Goal: Task Accomplishment & Management: Use online tool/utility

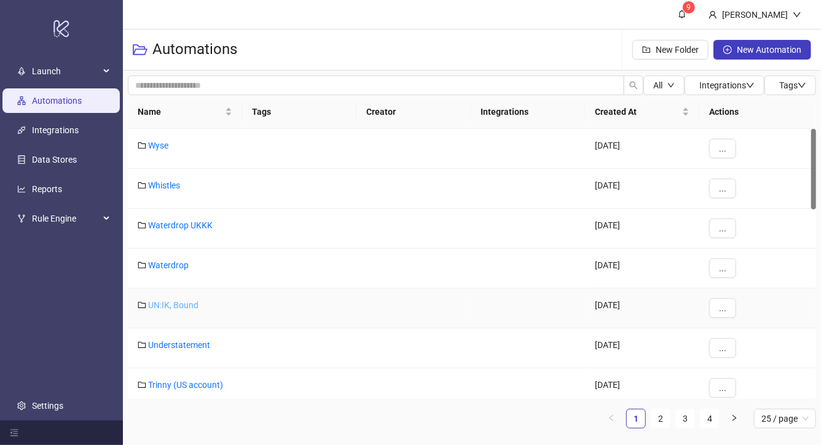
click at [179, 308] on link "UN:IK, Bound" at bounding box center [173, 305] width 50 height 10
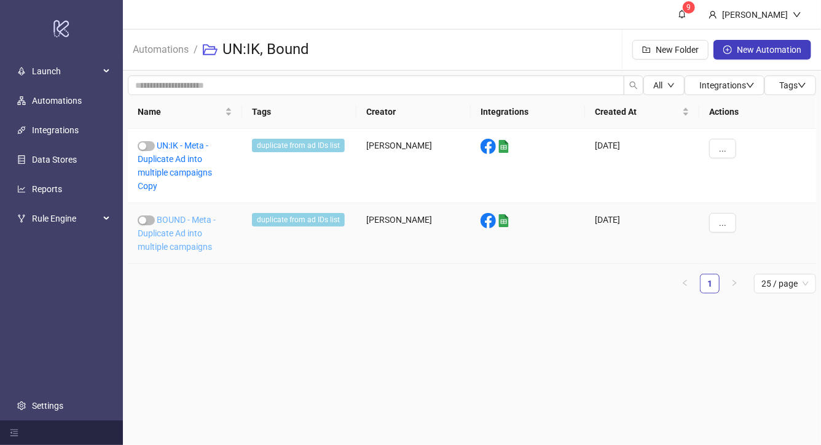
click at [179, 229] on link "BOUND - Meta - Duplicate Ad into multiple campaigns" at bounding box center [177, 233] width 78 height 37
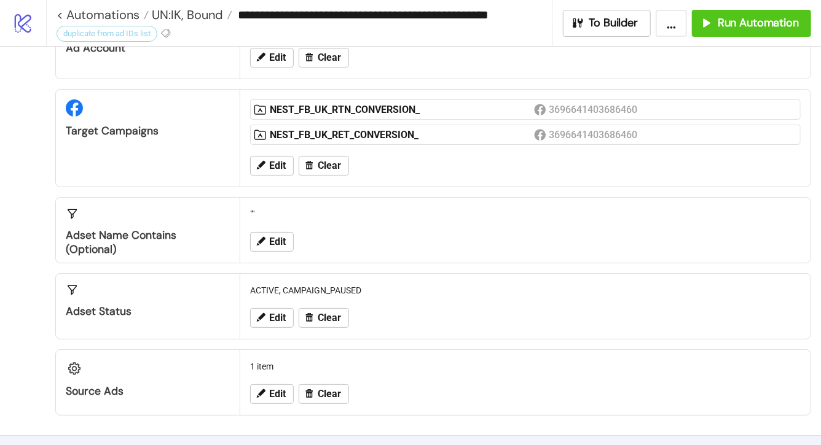
scroll to position [76, 0]
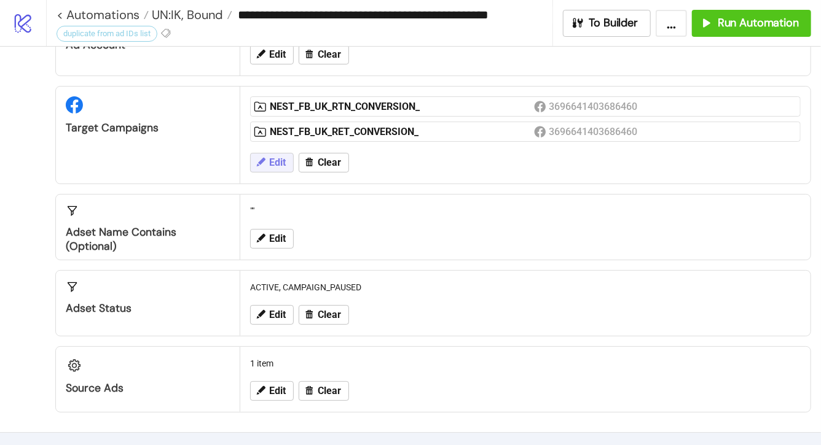
click at [280, 158] on span "Edit" at bounding box center [277, 162] width 17 height 11
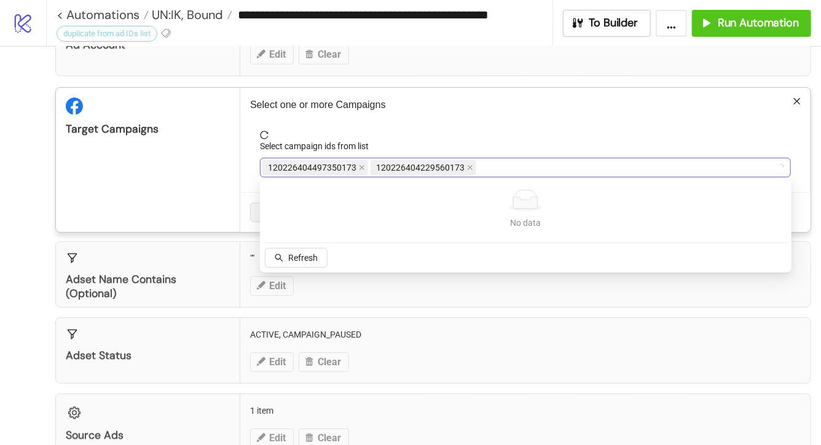
click at [490, 164] on div "120226404497350173 120226404229560173" at bounding box center [518, 167] width 513 height 17
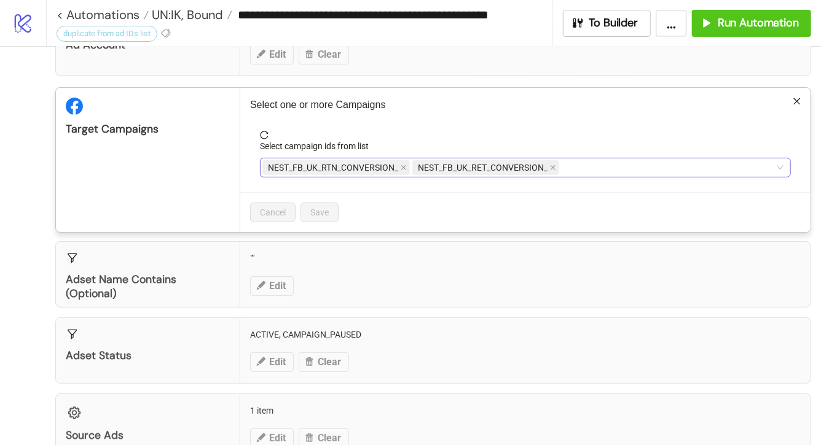
click at [589, 160] on div "NEST_FB_UK_RTN_CONVERSION_ NEST_FB_UK_RET_CONVERSION_" at bounding box center [518, 167] width 513 height 17
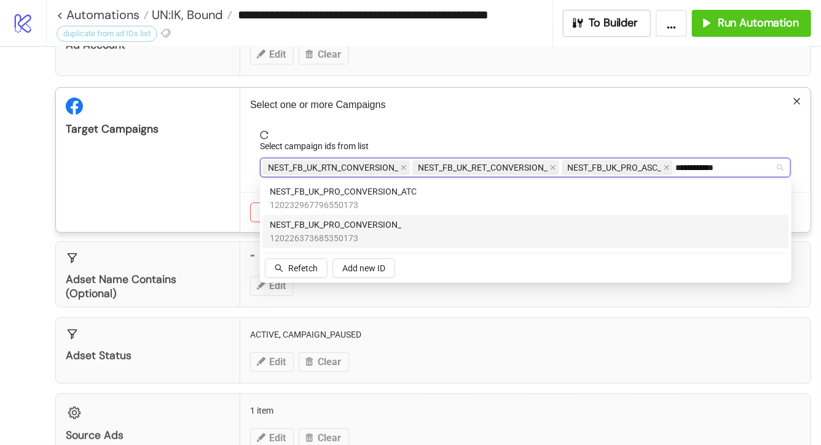
click at [536, 230] on div "NEST_FB_UK_PRO_CONVERSION_ 120226373685350173" at bounding box center [526, 231] width 512 height 27
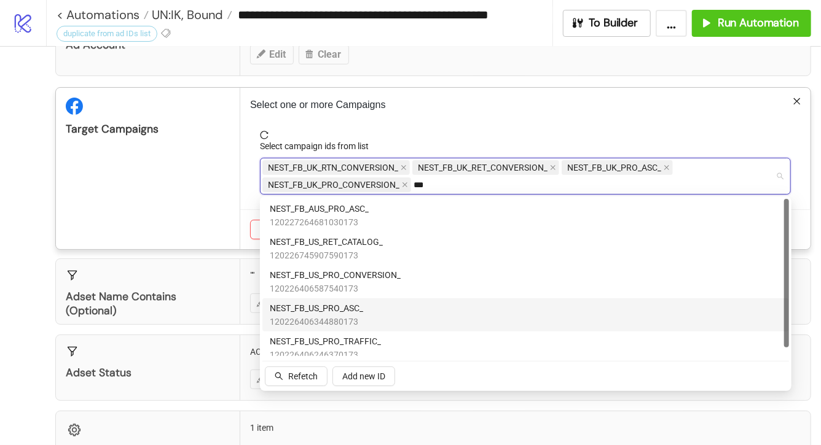
click at [472, 315] on div "NEST_FB_US_PRO_ASC_ 120226406344880173" at bounding box center [526, 315] width 512 height 27
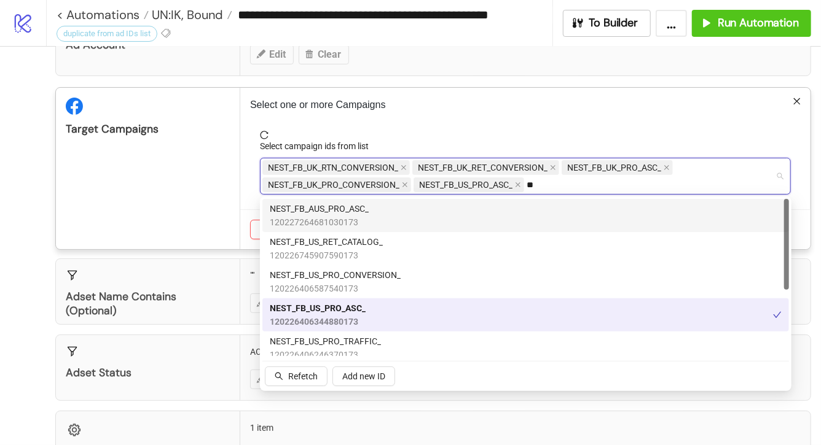
type input "*"
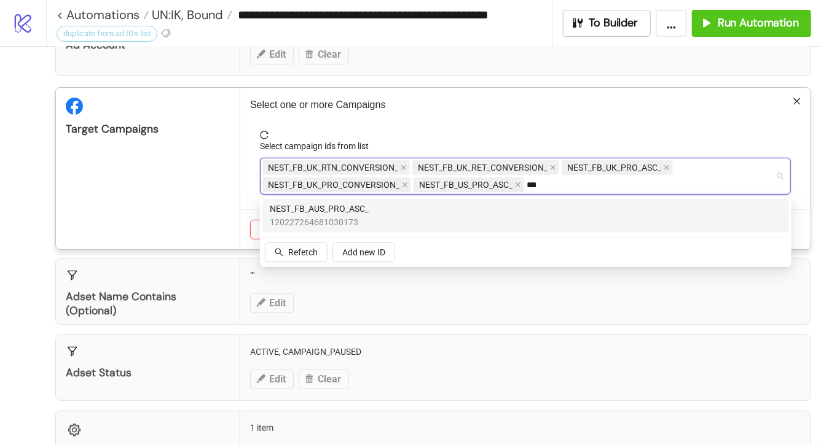
click at [445, 216] on div "NEST_FB_AUS_PRO_ASC_ 120227264681030173" at bounding box center [526, 215] width 512 height 27
type input "*"
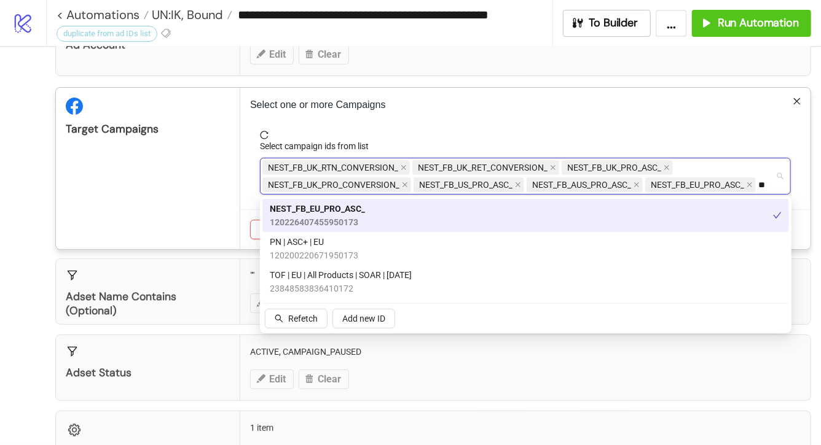
type input "*"
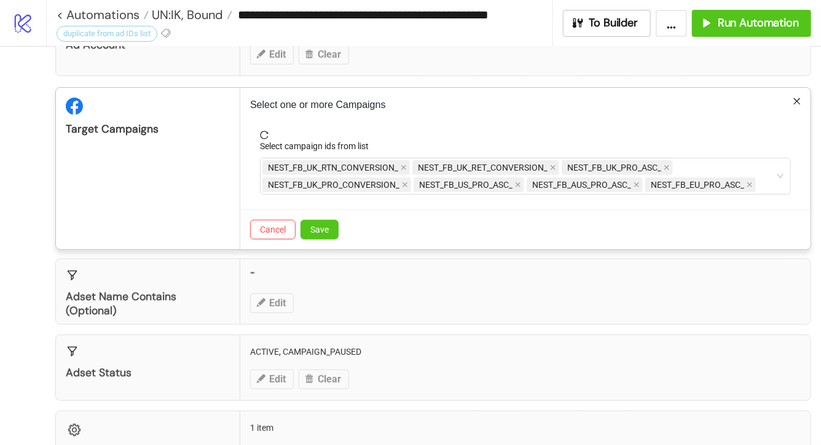
click at [452, 102] on p "Select one or more Campaigns" at bounding box center [525, 105] width 551 height 15
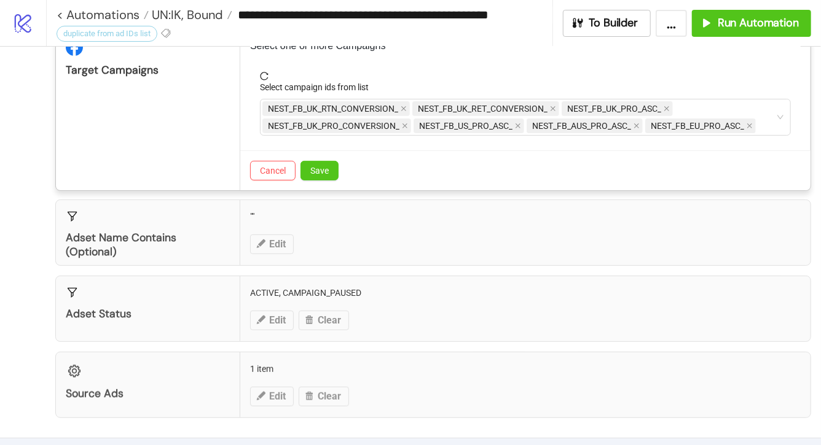
scroll to position [0, 0]
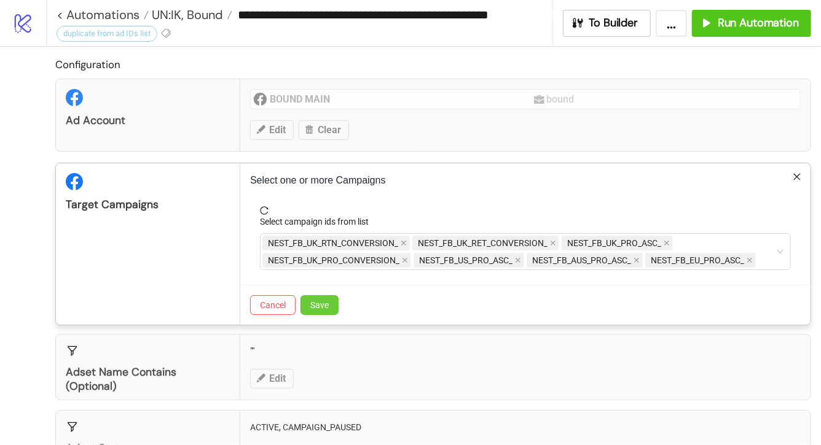
click at [330, 303] on button "Save" at bounding box center [319, 306] width 38 height 20
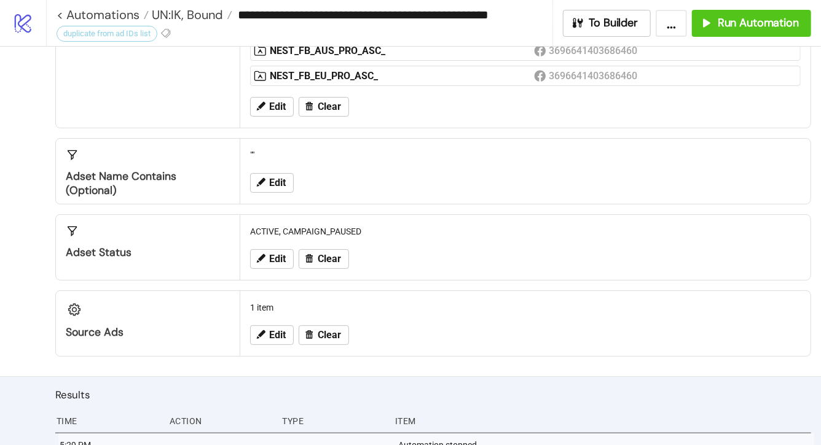
scroll to position [258, 0]
click at [316, 259] on button "Clear" at bounding box center [324, 259] width 50 height 20
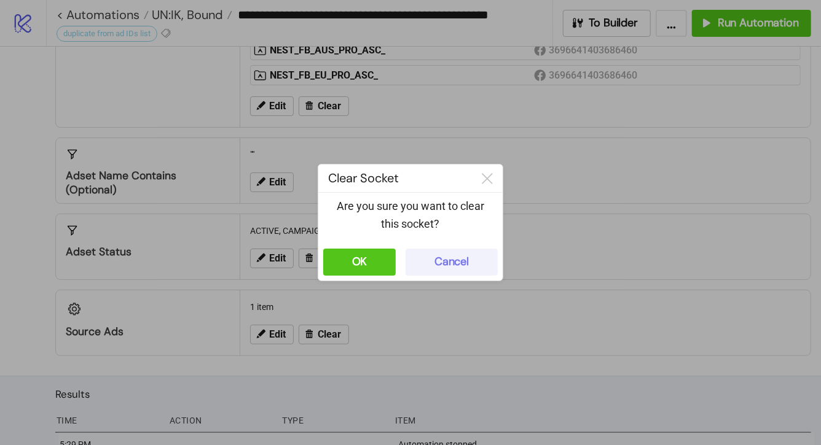
click at [437, 268] on div "Cancel" at bounding box center [451, 262] width 34 height 14
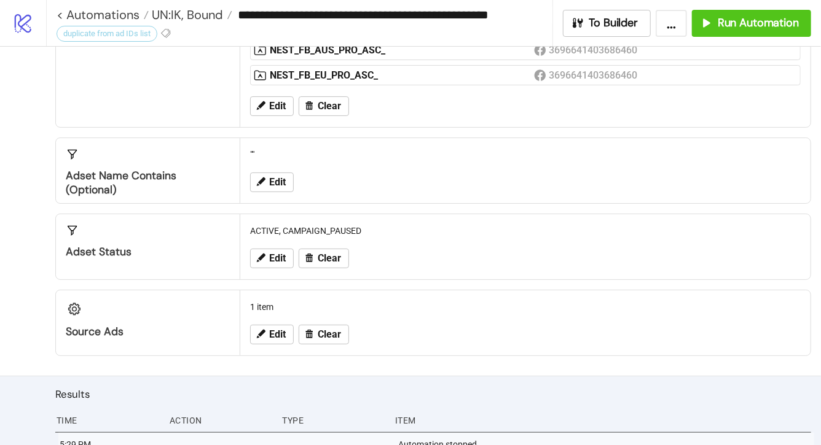
click at [298, 255] on div "Edit Clear" at bounding box center [525, 259] width 560 height 32
click at [283, 256] on span "Edit" at bounding box center [277, 258] width 17 height 11
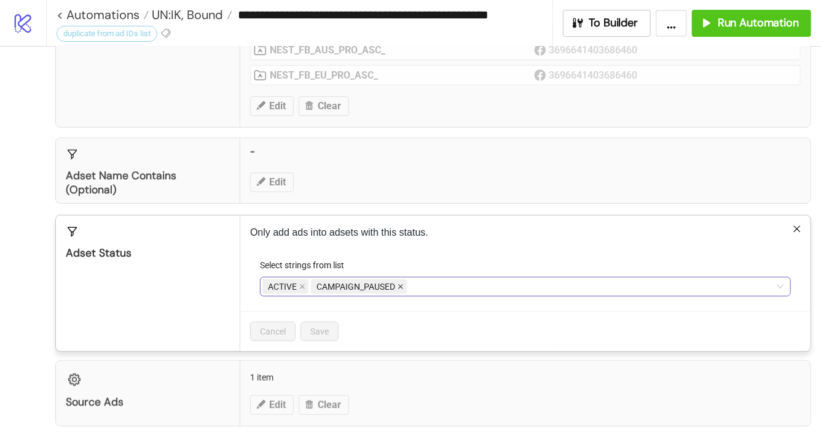
click at [399, 284] on icon "close" at bounding box center [401, 287] width 6 height 6
click at [316, 332] on span "Save" at bounding box center [319, 332] width 18 height 10
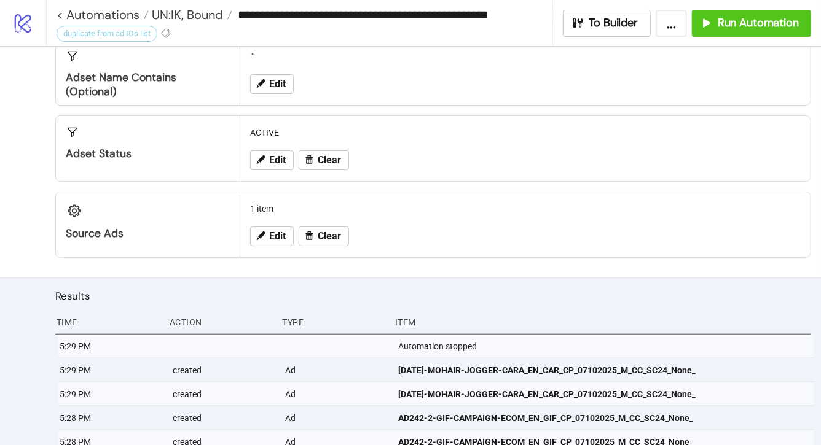
scroll to position [353, 0]
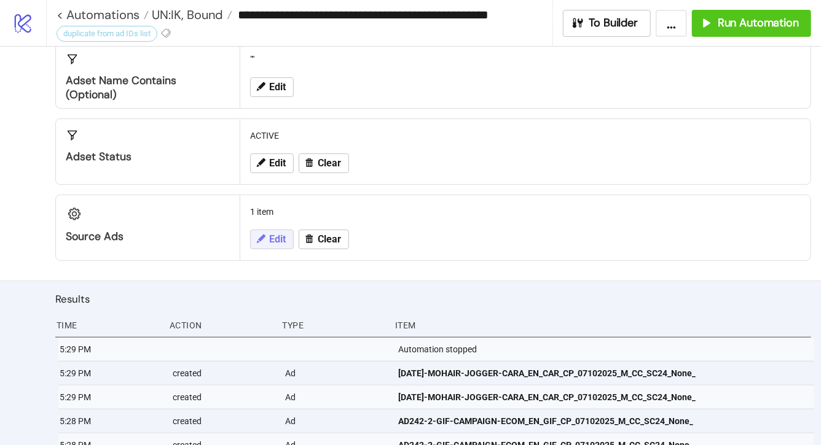
click at [264, 235] on icon at bounding box center [261, 239] width 9 height 9
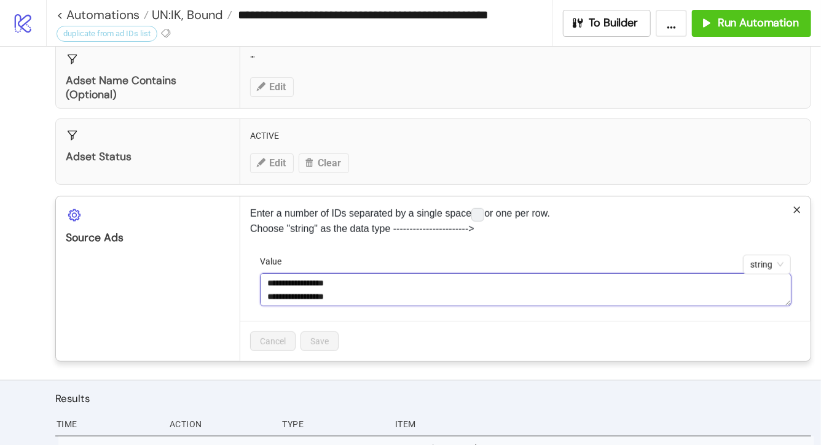
click at [372, 284] on textarea "**********" at bounding box center [525, 289] width 531 height 33
paste textarea "**********"
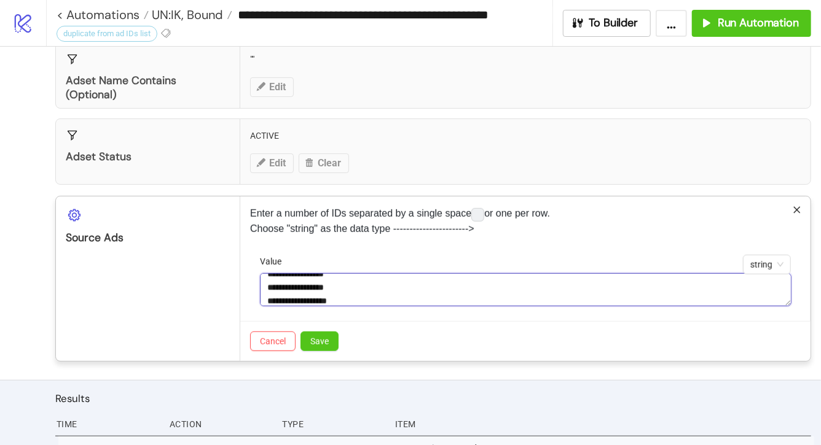
scroll to position [23, 0]
paste textarea "**********"
type textarea "**********"
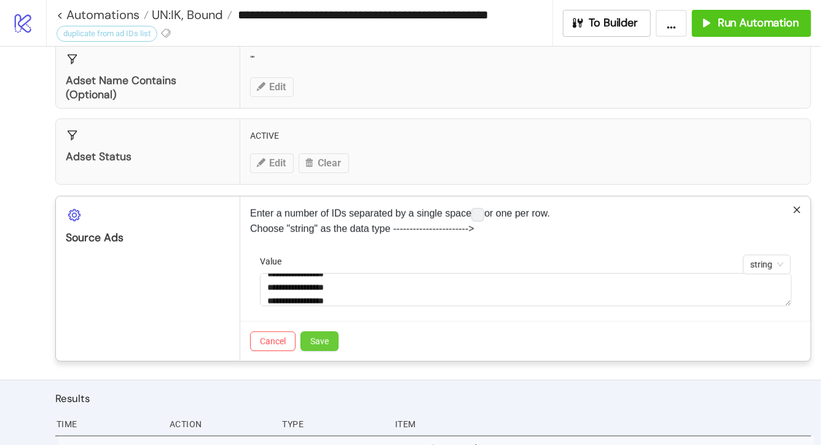
click at [329, 345] on button "Save" at bounding box center [319, 342] width 38 height 20
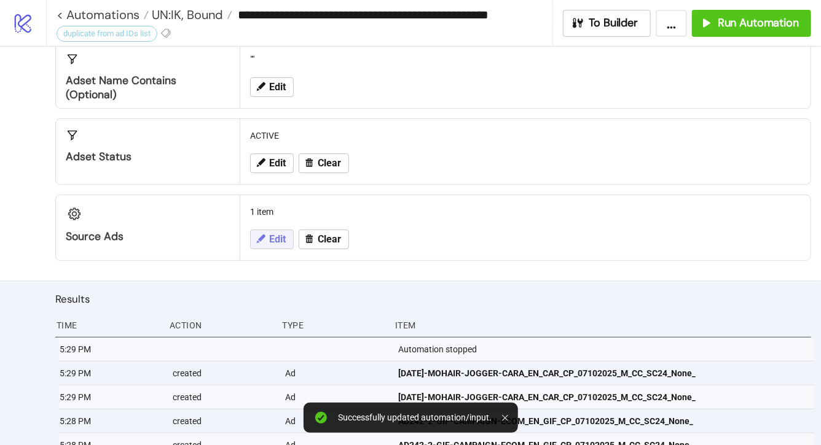
click at [284, 234] on span "Edit" at bounding box center [277, 239] width 17 height 11
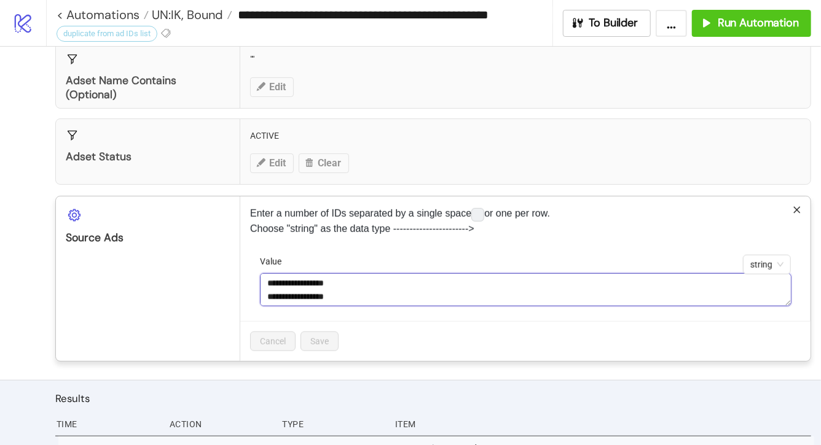
click at [297, 290] on textarea "**********" at bounding box center [525, 289] width 531 height 33
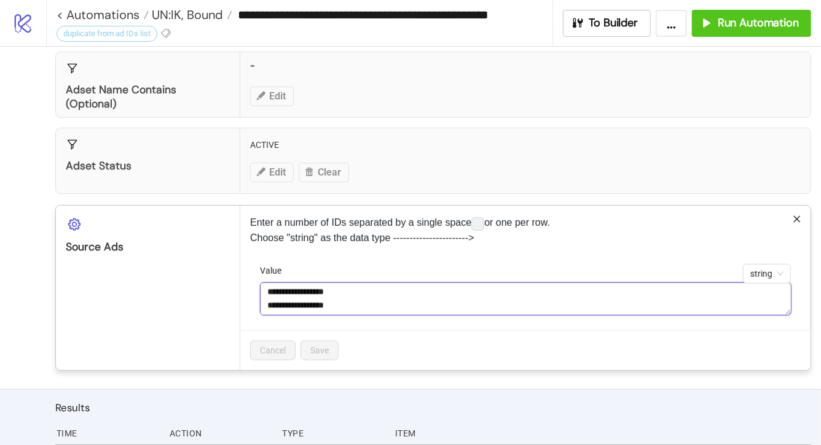
scroll to position [0, 0]
click at [360, 289] on textarea "**********" at bounding box center [525, 299] width 531 height 33
drag, startPoint x: 267, startPoint y: 284, endPoint x: 402, endPoint y: 284, distance: 135.8
click at [402, 284] on textarea "**********" at bounding box center [525, 299] width 531 height 33
type textarea "**********"
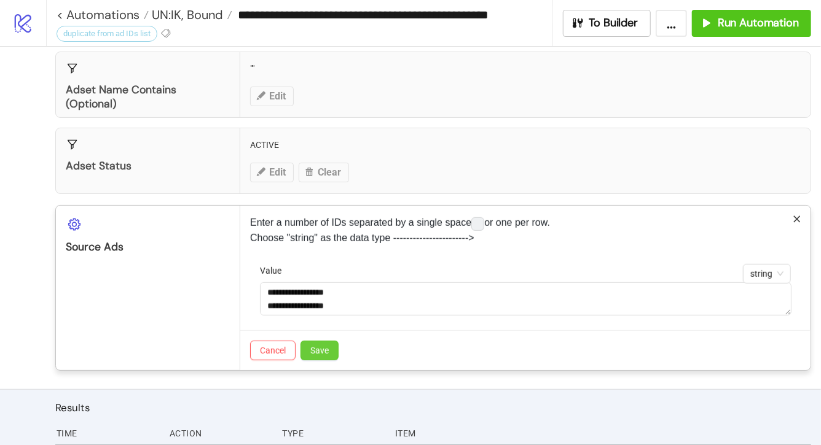
click at [312, 346] on span "Save" at bounding box center [319, 351] width 18 height 10
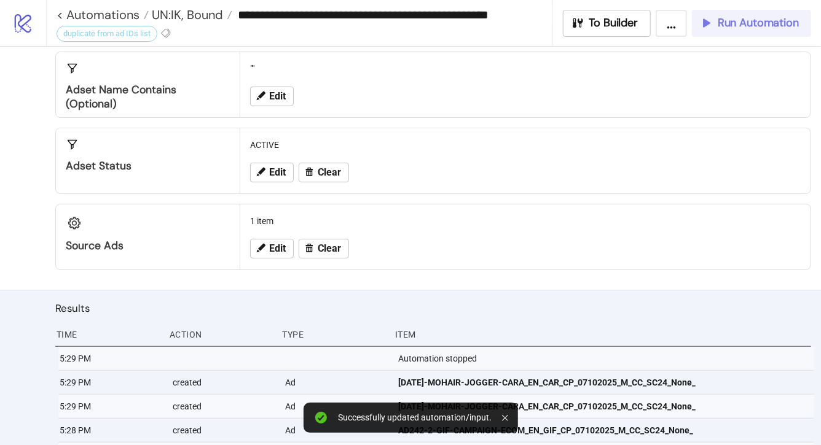
click at [737, 28] on span "Run Automation" at bounding box center [758, 23] width 81 height 14
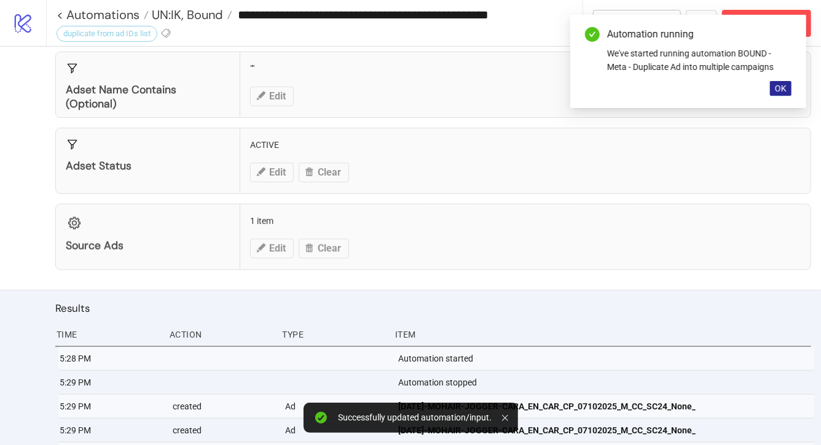
click at [780, 91] on span "OK" at bounding box center [781, 89] width 12 height 10
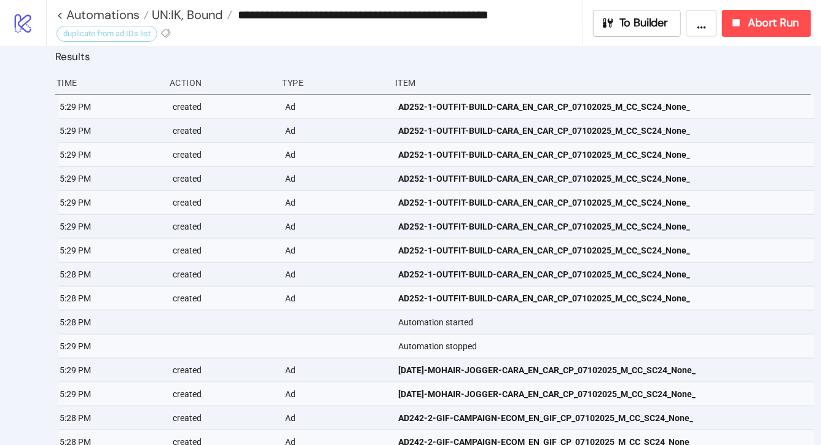
scroll to position [593, 0]
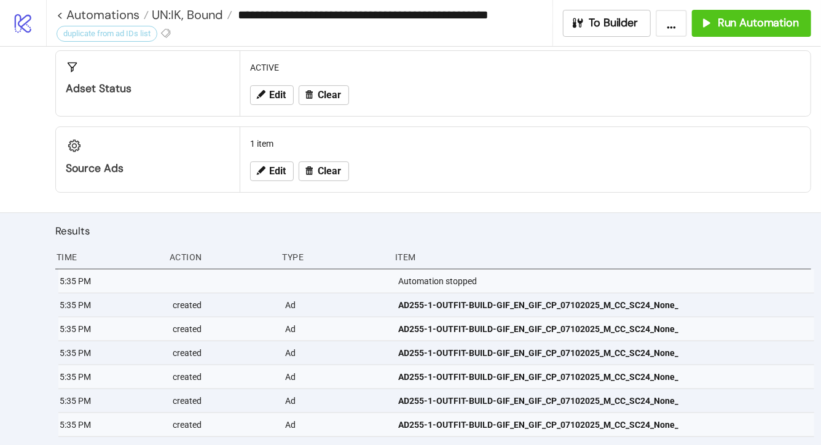
scroll to position [409, 0]
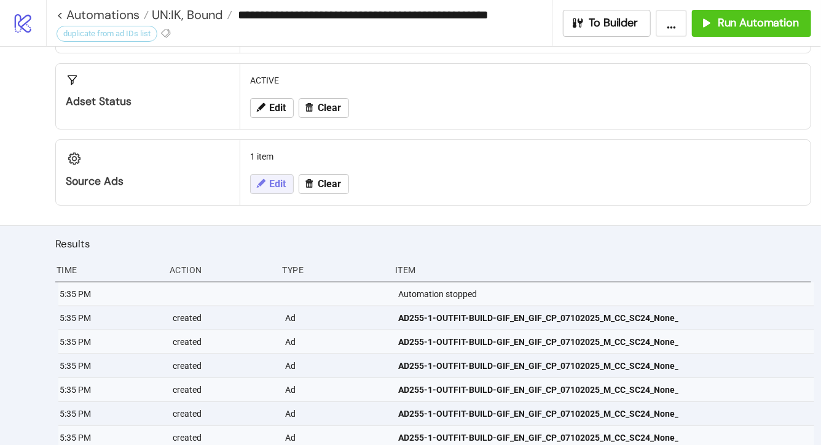
click at [289, 176] on button "Edit" at bounding box center [272, 184] width 44 height 20
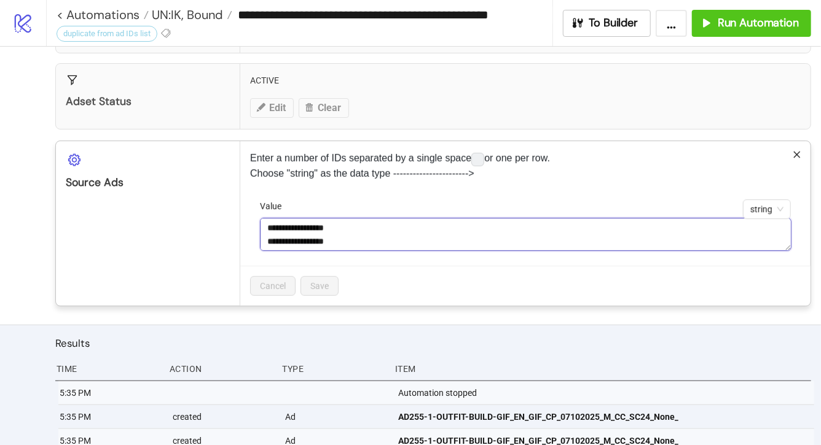
click at [366, 241] on textarea "**********" at bounding box center [525, 234] width 531 height 33
paste textarea "**********"
type textarea "**********"
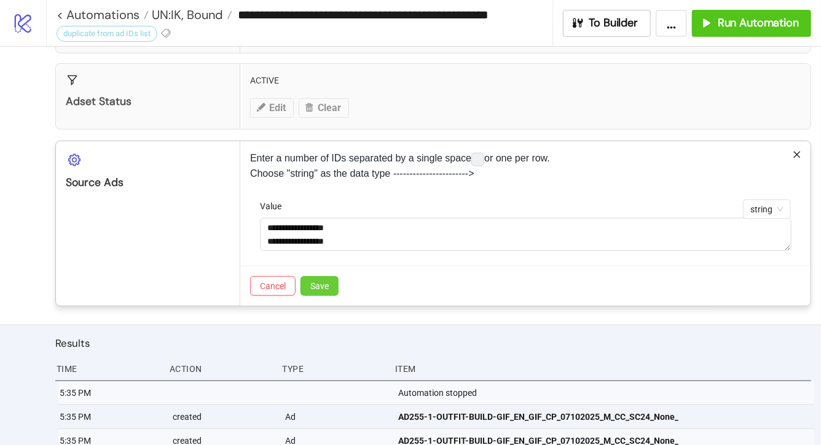
click at [331, 284] on button "Save" at bounding box center [319, 286] width 38 height 20
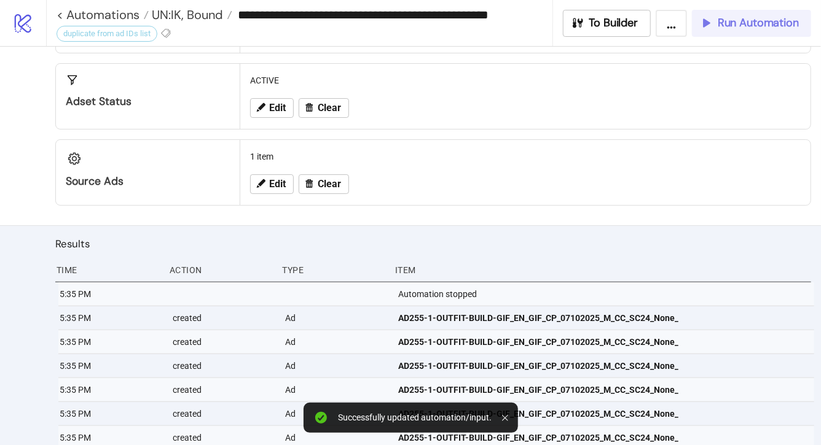
click at [743, 16] on span "Run Automation" at bounding box center [758, 23] width 81 height 14
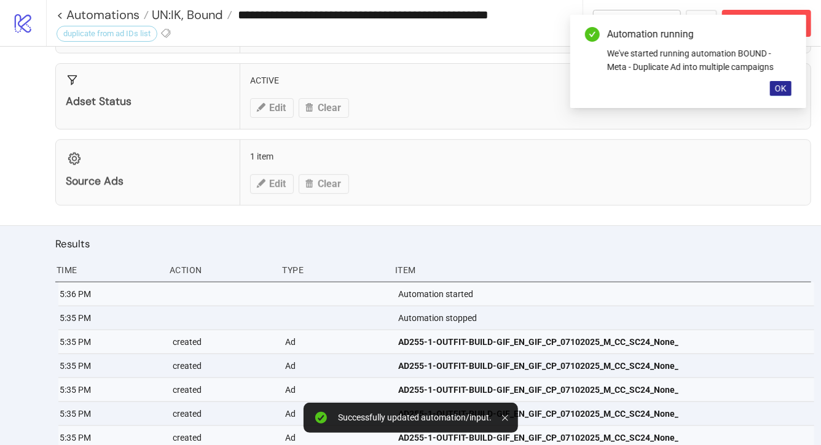
click at [780, 87] on span "OK" at bounding box center [781, 89] width 12 height 10
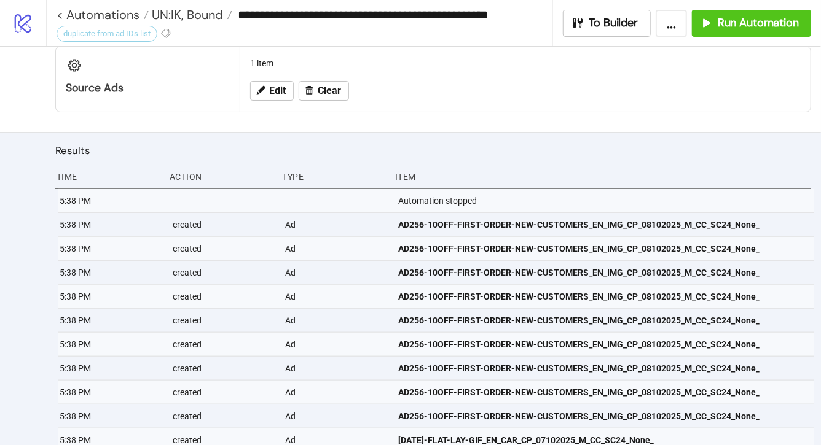
scroll to position [503, 0]
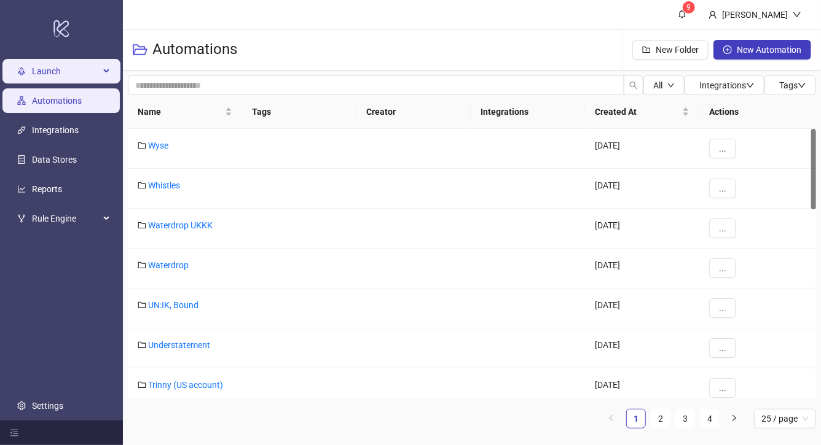
click at [45, 71] on span "Launch" at bounding box center [66, 71] width 68 height 25
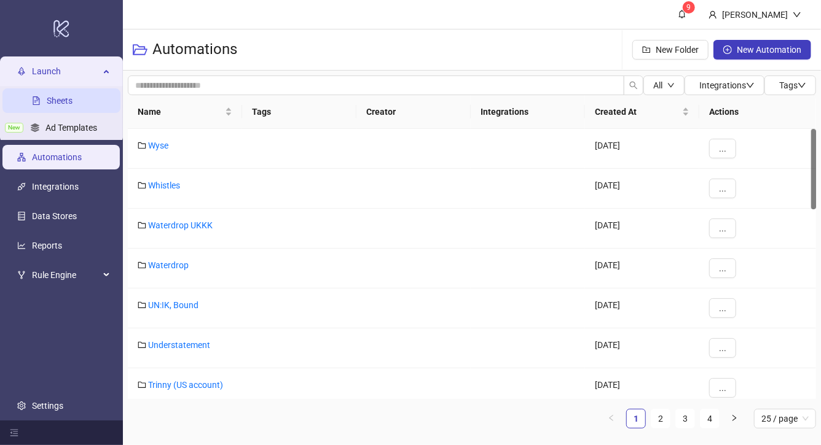
click at [73, 98] on link "Sheets" at bounding box center [60, 101] width 26 height 10
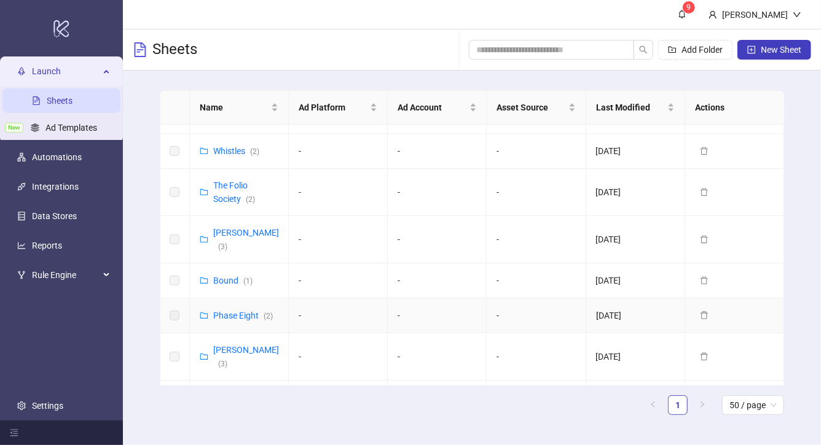
scroll to position [665, 0]
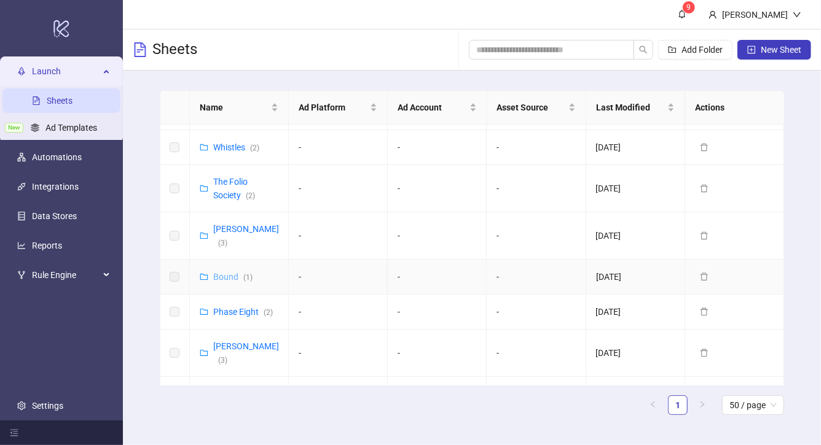
click at [222, 272] on link "Bound ( 1 )" at bounding box center [232, 277] width 39 height 10
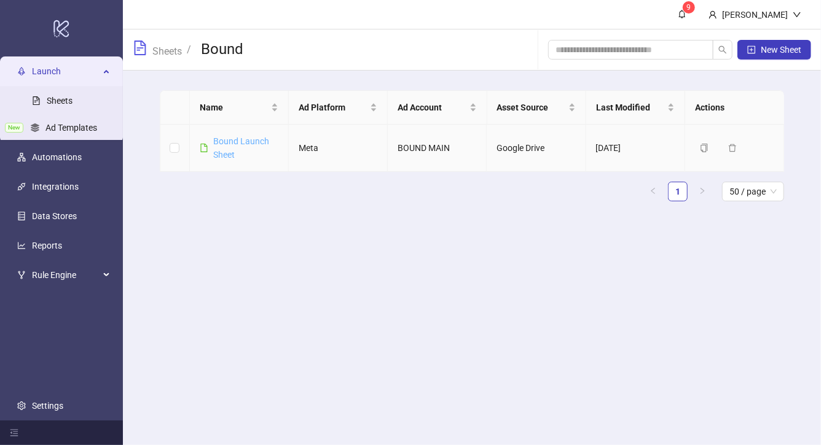
click at [221, 146] on link "Bound Launch Sheet" at bounding box center [241, 147] width 56 height 23
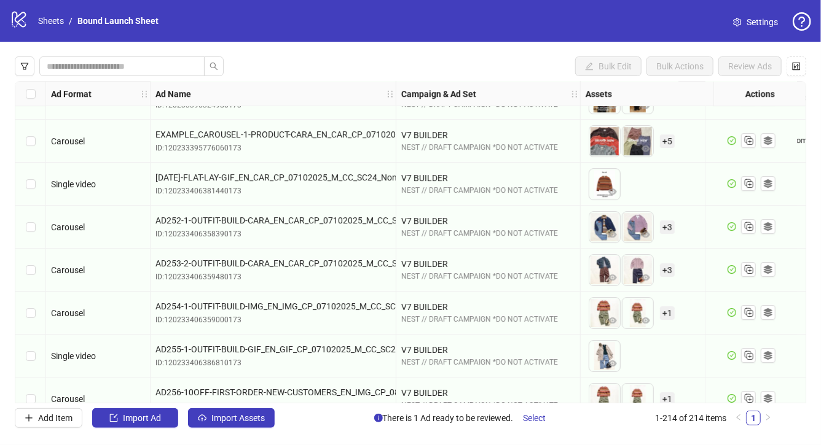
scroll to position [8715, 0]
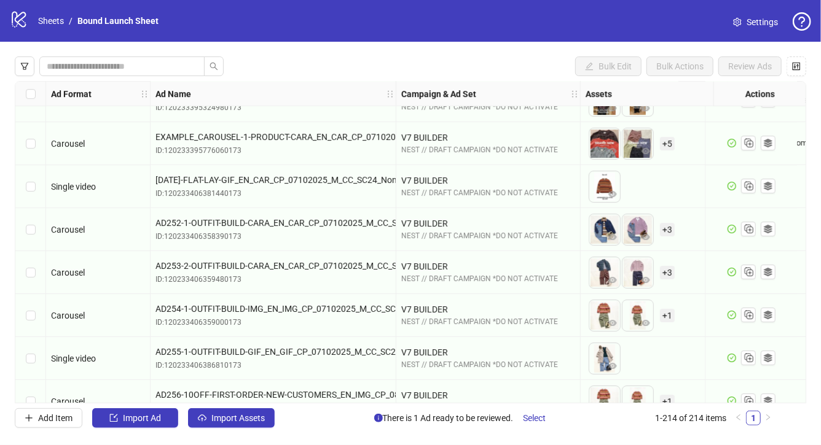
click at [23, 185] on div "Select row 205" at bounding box center [30, 186] width 31 height 43
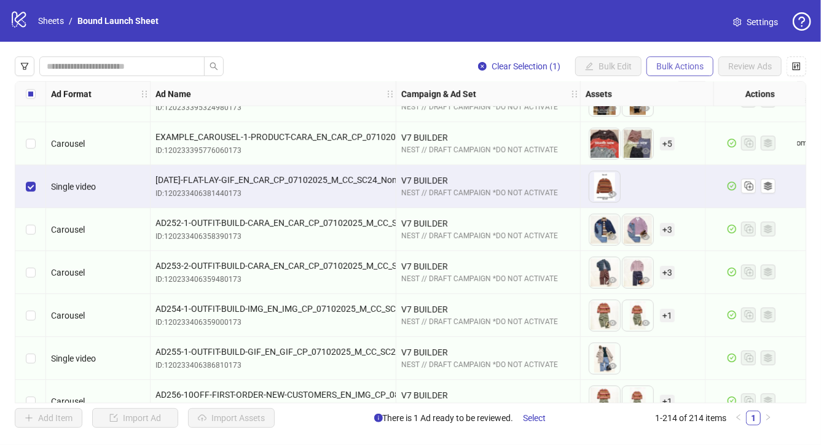
click at [666, 69] on span "Bulk Actions" at bounding box center [679, 66] width 47 height 10
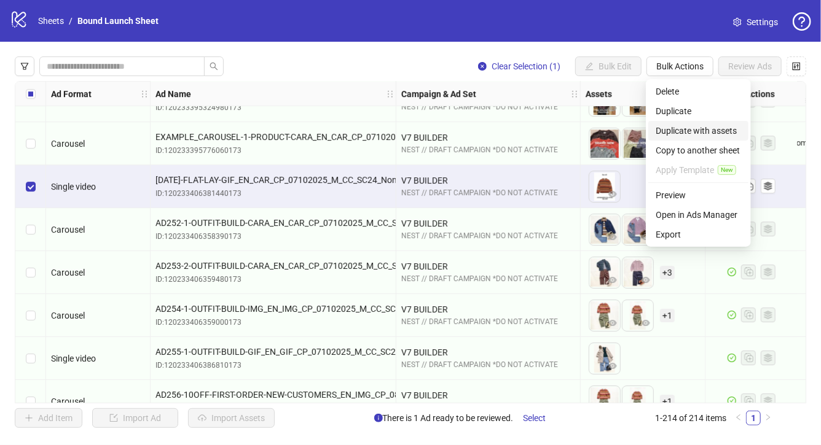
click at [673, 131] on span "Duplicate with assets" at bounding box center [698, 131] width 85 height 14
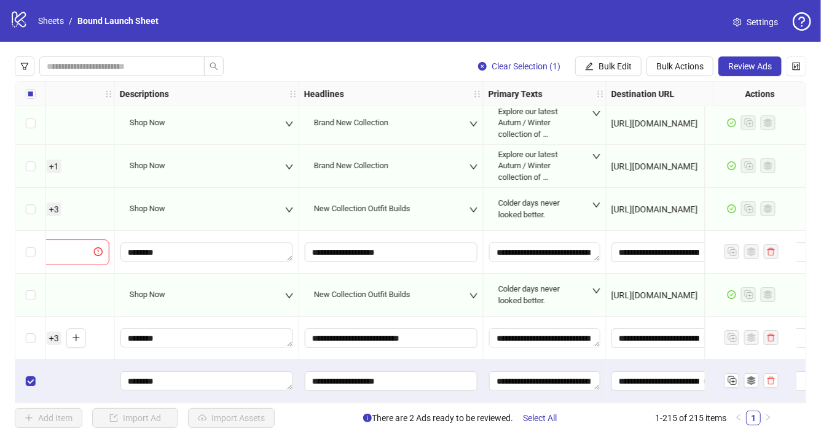
scroll to position [8955, 726]
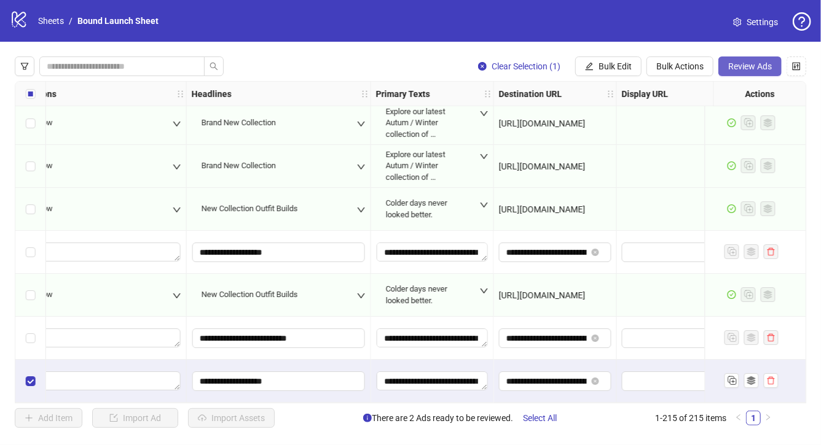
click at [739, 67] on span "Review Ads" at bounding box center [750, 66] width 44 height 10
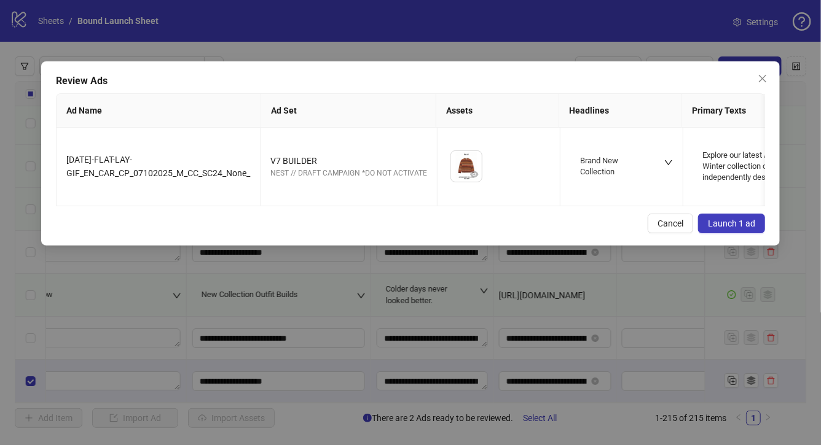
click at [727, 225] on span "Launch 1 ad" at bounding box center [731, 224] width 47 height 10
